Goal: Task Accomplishment & Management: Manage account settings

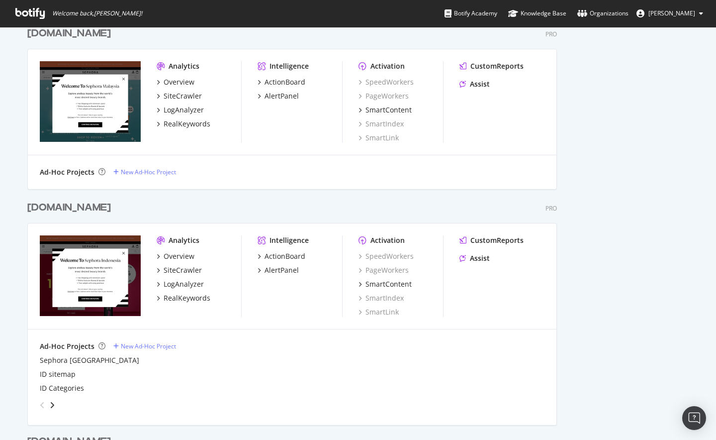
scroll to position [395, 0]
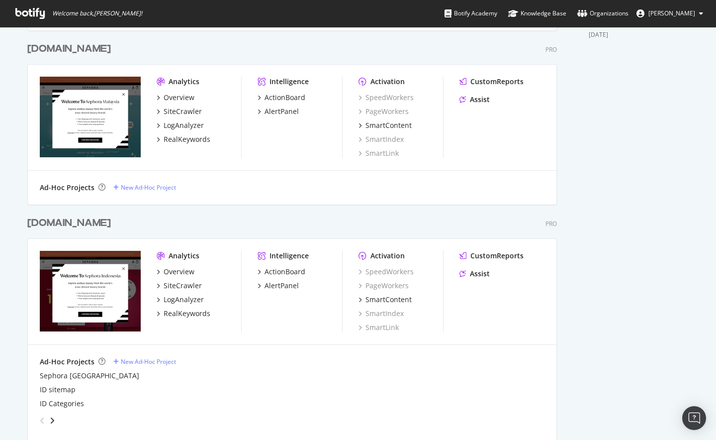
click at [64, 226] on div "[DOMAIN_NAME]" at bounding box center [69, 223] width 84 height 14
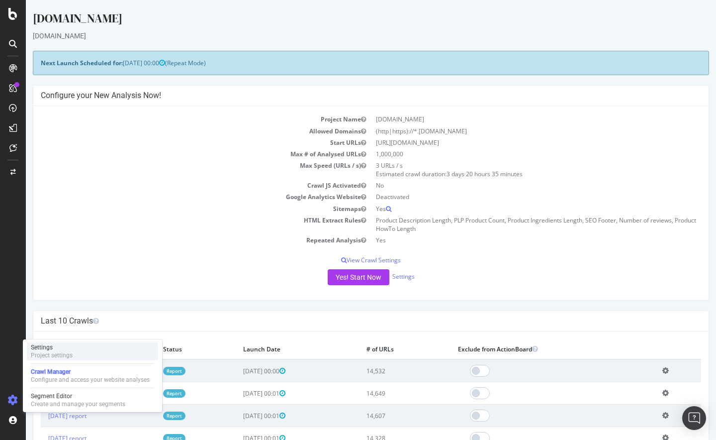
click at [74, 346] on div "Settings Project settings" at bounding box center [92, 351] width 131 height 18
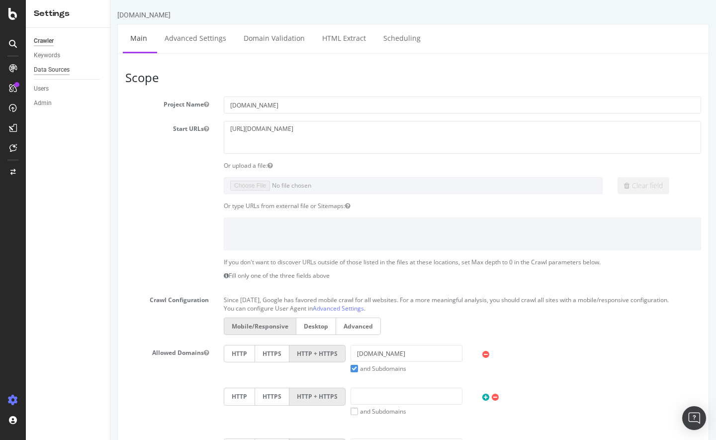
click at [44, 70] on div "Data Sources" at bounding box center [52, 70] width 36 height 10
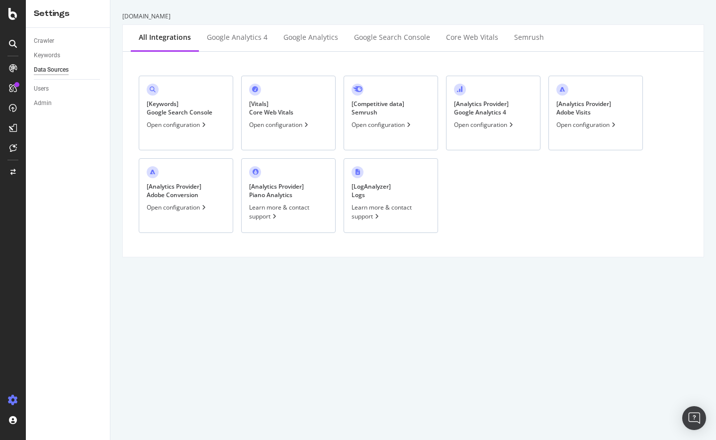
click at [574, 124] on div "Open configuration" at bounding box center [587, 124] width 61 height 8
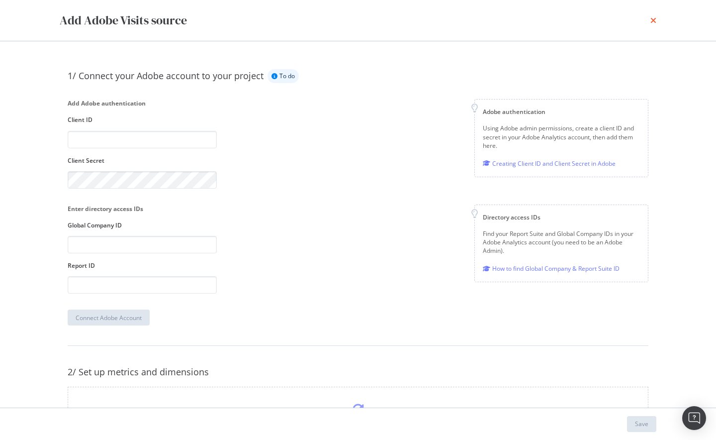
drag, startPoint x: 648, startPoint y: 23, endPoint x: 653, endPoint y: 23, distance: 5.0
click at [652, 23] on div "Add Adobe Visits source" at bounding box center [358, 20] width 597 height 17
click at [655, 21] on icon "times" at bounding box center [654, 20] width 6 height 8
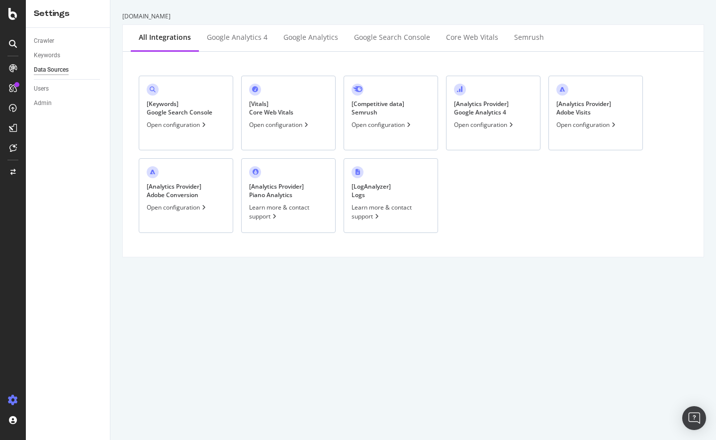
click at [472, 128] on div "Open configuration" at bounding box center [484, 124] width 61 height 8
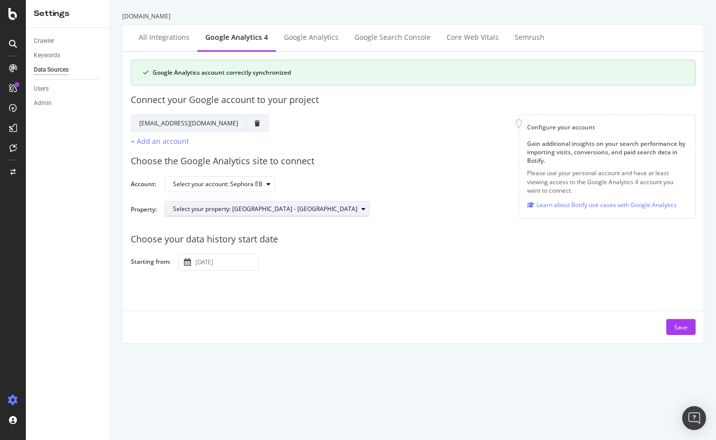
click at [243, 206] on div "Select your property: [GEOGRAPHIC_DATA] - [GEOGRAPHIC_DATA]" at bounding box center [265, 209] width 185 height 6
click at [409, 173] on div "Choose the Google Analytics site to connect Account: Select your account: Sepho…" at bounding box center [413, 186] width 565 height 78
drag, startPoint x: 248, startPoint y: 185, endPoint x: 242, endPoint y: 185, distance: 6.5
click at [242, 185] on div "Select your account: Sephora EB" at bounding box center [218, 184] width 90 height 6
click at [413, 157] on div "Choose the Google Analytics site to connect" at bounding box center [413, 161] width 565 height 13
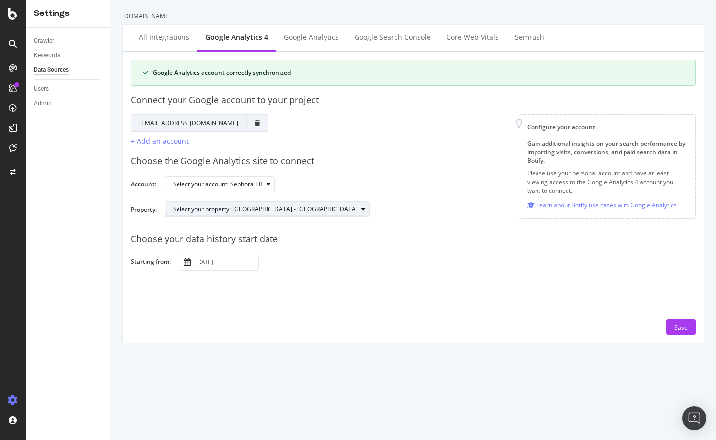
click at [362, 209] on icon "button" at bounding box center [364, 209] width 4 height 6
click at [227, 209] on div "Select your property: [GEOGRAPHIC_DATA] - [GEOGRAPHIC_DATA]" at bounding box center [265, 209] width 185 height 6
click at [334, 185] on div "Select your account: Sephora EB" at bounding box center [426, 184] width 523 height 17
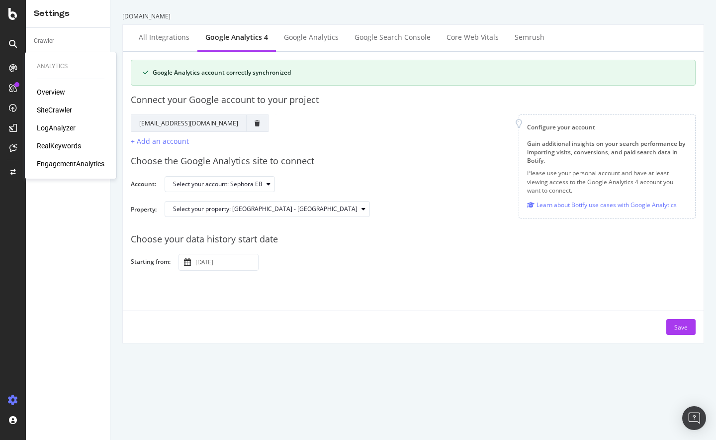
click at [58, 167] on div "EngagementAnalytics" at bounding box center [71, 164] width 68 height 10
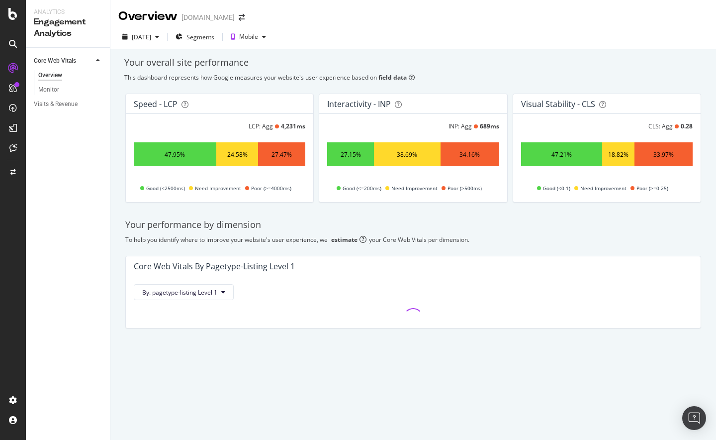
click at [52, 96] on div "Overview Monitor" at bounding box center [72, 82] width 76 height 29
click at [57, 100] on div "Visits & Revenue" at bounding box center [56, 104] width 44 height 10
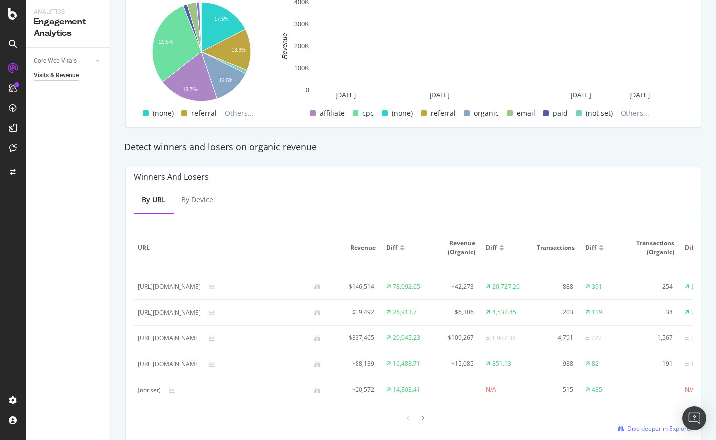
scroll to position [538, 0]
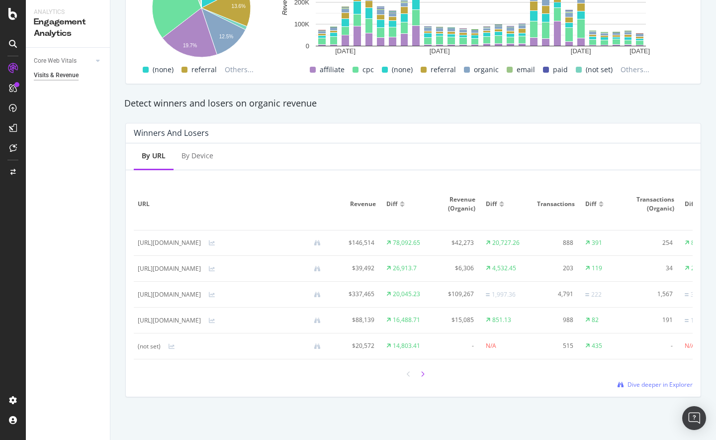
click at [421, 376] on icon at bounding box center [423, 374] width 4 height 6
click at [404, 373] on div at bounding box center [408, 373] width 9 height 13
click at [404, 370] on div at bounding box center [408, 373] width 9 height 13
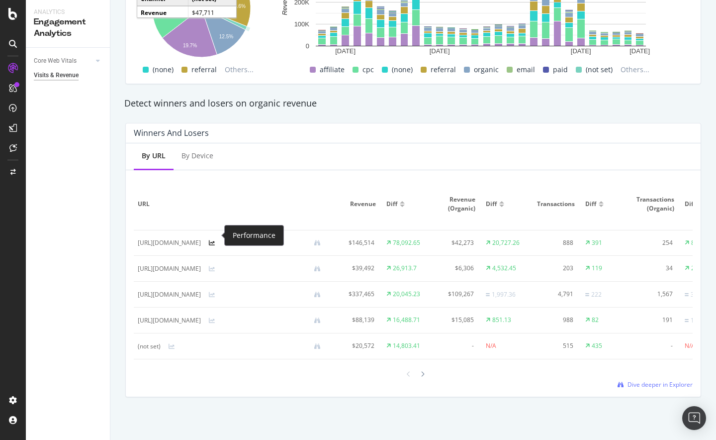
click at [215, 240] on icon at bounding box center [212, 243] width 6 height 6
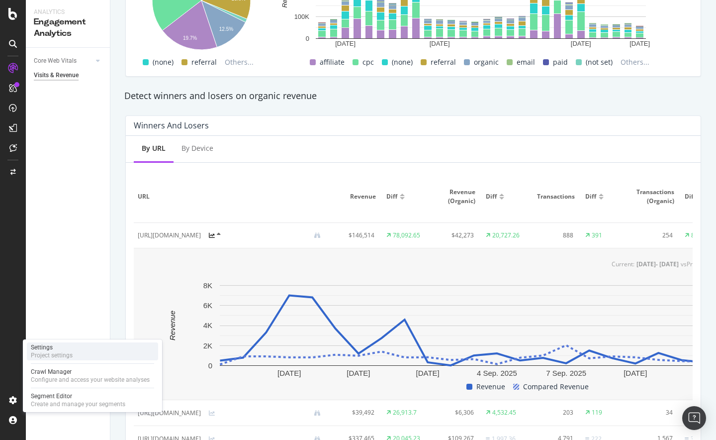
click at [80, 351] on div "Settings Project settings" at bounding box center [92, 351] width 131 height 18
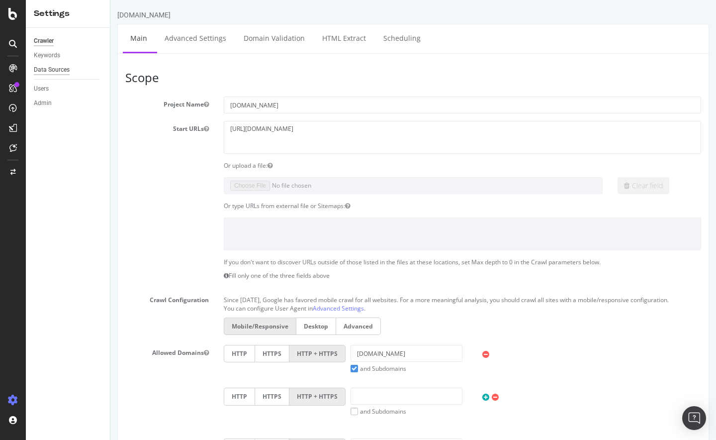
click at [59, 72] on div "Data Sources" at bounding box center [52, 70] width 36 height 10
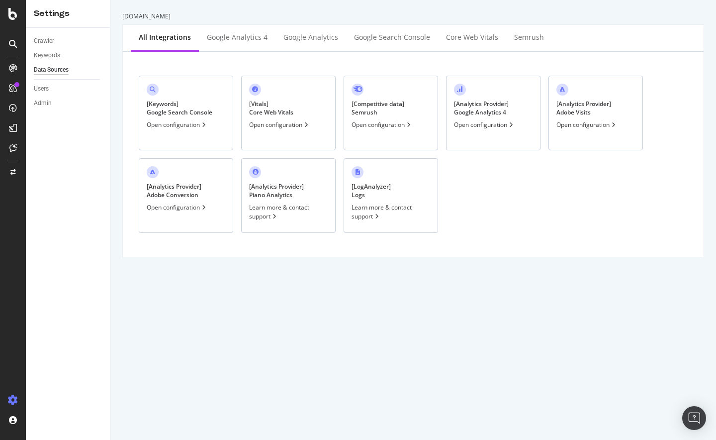
click at [483, 116] on div "[ Analytics Provider ] Google Analytics 4" at bounding box center [481, 107] width 55 height 17
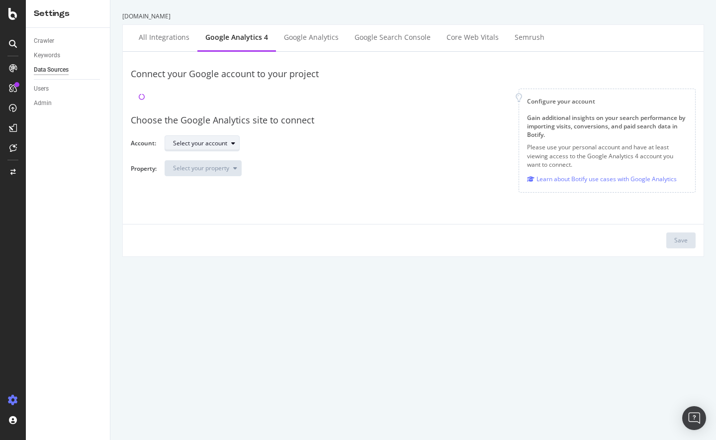
click at [222, 140] on div "Select your account" at bounding box center [200, 143] width 54 height 6
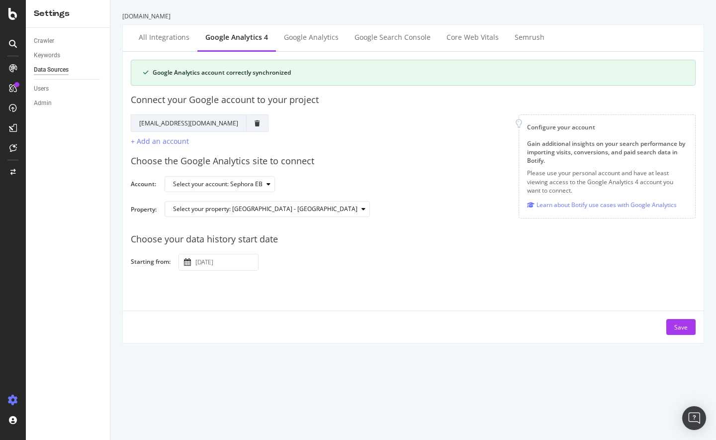
click at [340, 161] on div "Choose the Google Analytics site to connect" at bounding box center [413, 161] width 565 height 13
click at [268, 203] on div "Select your property: [GEOGRAPHIC_DATA] - [GEOGRAPHIC_DATA]" at bounding box center [271, 209] width 196 height 14
click at [333, 182] on div "Select your account: Sephora EB" at bounding box center [426, 184] width 523 height 17
click at [258, 185] on div "Select your account: Sephora EB" at bounding box center [218, 184] width 90 height 6
click at [293, 173] on div "Choose the Google Analytics site to connect Account: Select your account: Sepho…" at bounding box center [413, 186] width 565 height 78
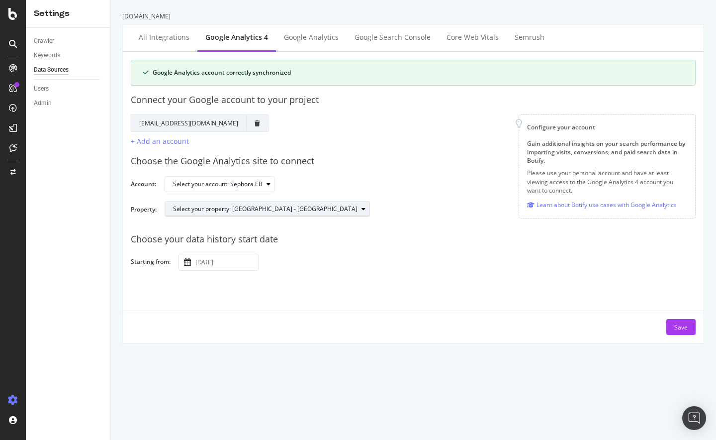
click at [358, 208] on div "button" at bounding box center [364, 209] width 12 height 6
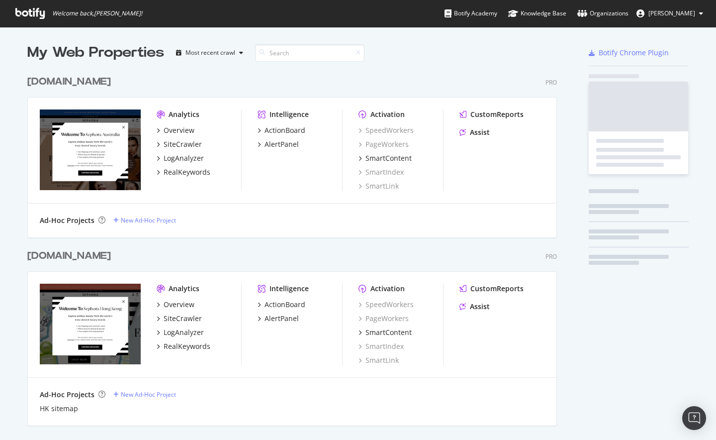
scroll to position [1689, 530]
